Goal: Find specific page/section: Find specific page/section

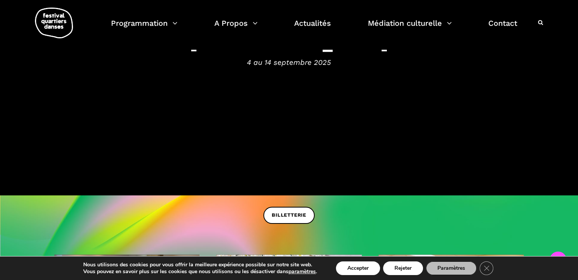
scroll to position [137, 0]
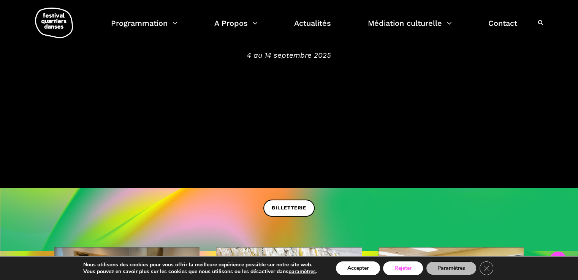
click at [409, 270] on button "Rejeter" at bounding box center [403, 269] width 40 height 14
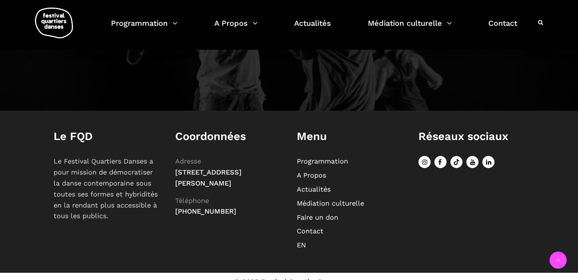
scroll to position [886, 0]
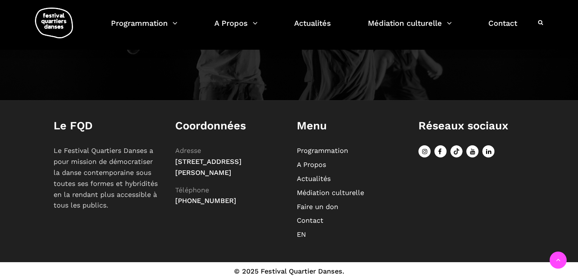
click at [322, 148] on link "Programmation" at bounding box center [322, 151] width 51 height 8
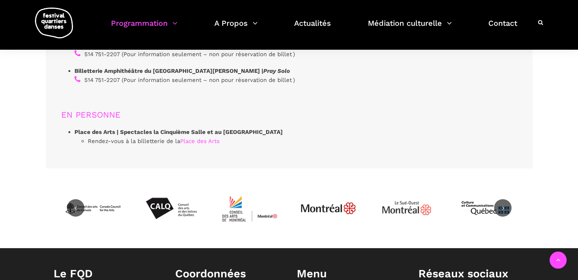
scroll to position [2340, 0]
